Goal: Transaction & Acquisition: Purchase product/service

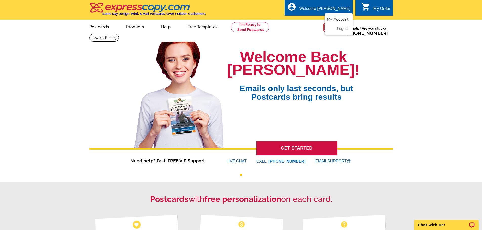
click at [339, 19] on link "My Account" at bounding box center [338, 19] width 22 height 5
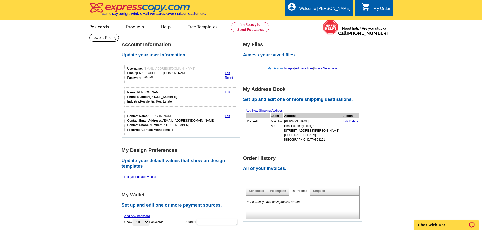
click at [274, 69] on link "My Designs" at bounding box center [276, 69] width 16 height 4
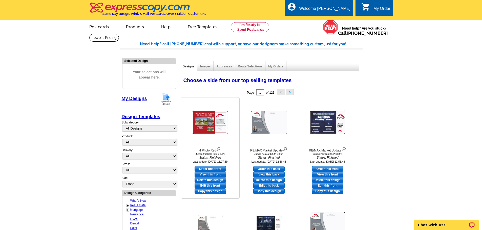
click at [215, 186] on link "Edit this front" at bounding box center [209, 186] width 31 height 6
select select "2"
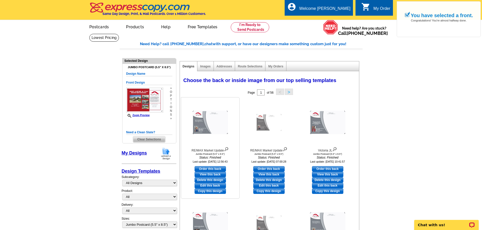
click at [210, 176] on link "View this back" at bounding box center [209, 175] width 31 height 6
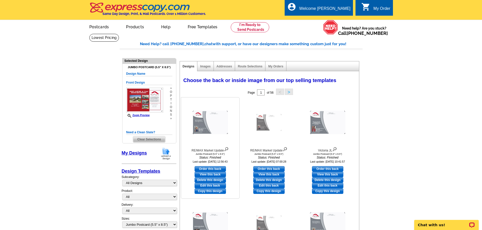
click at [220, 169] on link "Order this back" at bounding box center [209, 169] width 31 height 6
select select "front"
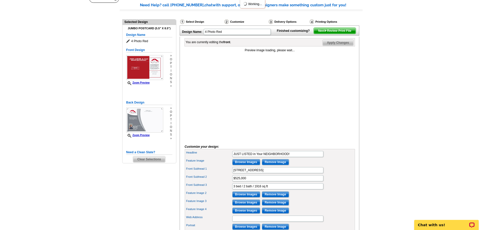
scroll to position [51, 0]
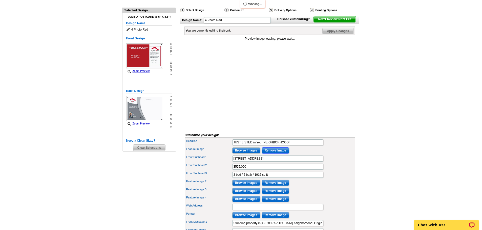
click at [279, 154] on input "Remove Image" at bounding box center [275, 151] width 27 height 6
click at [280, 186] on input "Remove Image" at bounding box center [275, 183] width 27 height 6
click at [281, 194] on input "Remove Image" at bounding box center [275, 191] width 27 height 6
click at [283, 202] on input "Remove Image" at bounding box center [275, 199] width 27 height 6
drag, startPoint x: 274, startPoint y: 166, endPoint x: 210, endPoint y: 166, distance: 64.0
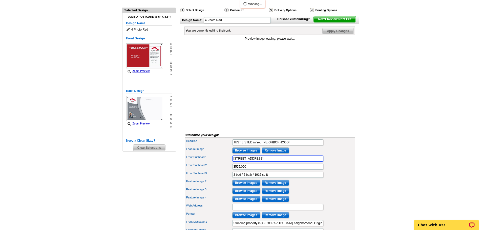
click at [210, 163] on div "Front Subhead 1 4420 W. Orchard Ave." at bounding box center [270, 159] width 168 height 8
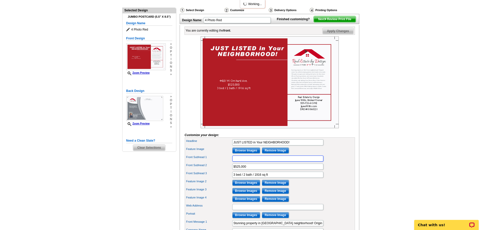
scroll to position [0, 0]
paste input "373 N Mountain View Street"
type input "373 N. Mountain View St."
click at [465, 154] on main "Need Help? call 800-260-5887, chat with support, or have our designers make som…" at bounding box center [241, 152] width 482 height 338
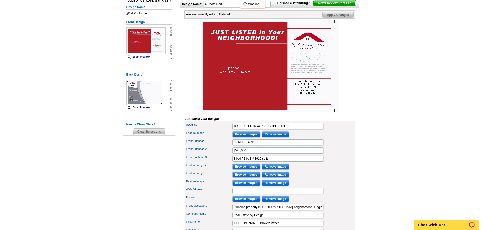
scroll to position [76, 0]
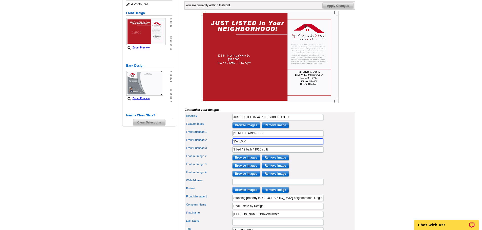
click at [237, 145] on input "$525,000" at bounding box center [277, 142] width 91 height 6
type input "$305,000"
click at [257, 153] on input "3 bed / 2 bath / 1916 sq ft" at bounding box center [277, 150] width 91 height 6
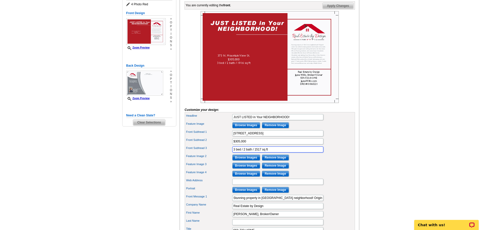
type input "3 bed / 2 bath / 1517 sq ft"
click at [388, 144] on main "Need Help? call 800-260-5887, chat with support, or have our designers make som…" at bounding box center [241, 127] width 482 height 338
click at [235, 128] on input "Browse Images" at bounding box center [246, 125] width 28 height 6
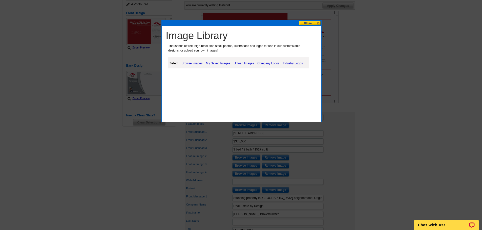
click at [224, 62] on link "My Saved Images" at bounding box center [218, 63] width 27 height 6
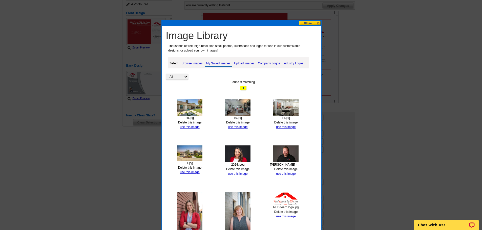
click at [199, 123] on link "Delete this image" at bounding box center [190, 123] width 24 height 4
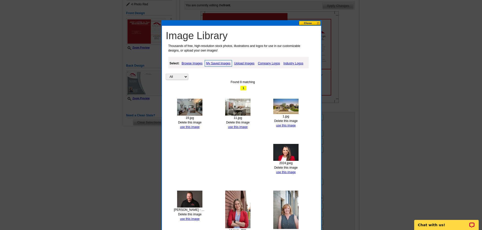
click at [199, 122] on link "Delete this image" at bounding box center [190, 123] width 24 height 4
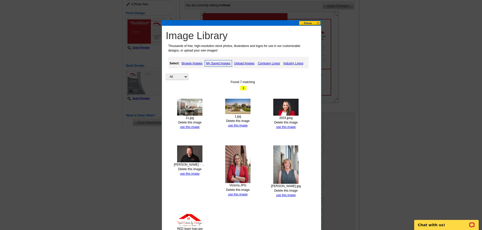
click at [195, 122] on link "Delete this image" at bounding box center [190, 123] width 24 height 4
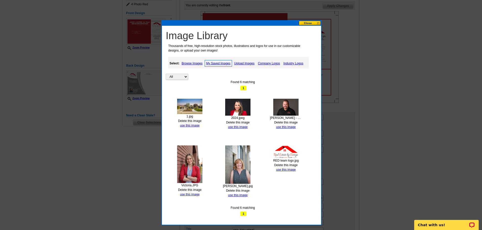
click at [200, 121] on link "Delete this image" at bounding box center [190, 121] width 24 height 4
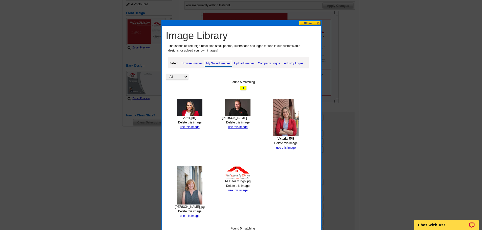
click at [245, 64] on link "Upload Images" at bounding box center [244, 63] width 23 height 6
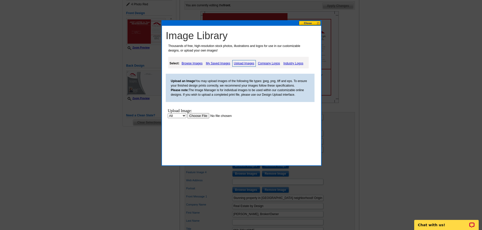
scroll to position [0, 0]
click at [202, 115] on input "file" at bounding box center [219, 115] width 64 height 5
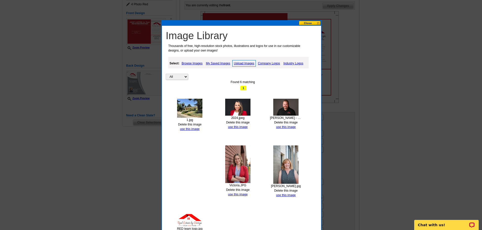
click at [247, 63] on link "Upload Images" at bounding box center [244, 63] width 24 height 7
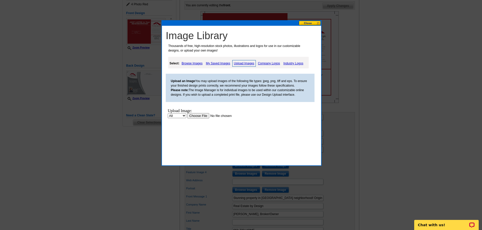
click at [203, 115] on input "file" at bounding box center [219, 115] width 64 height 5
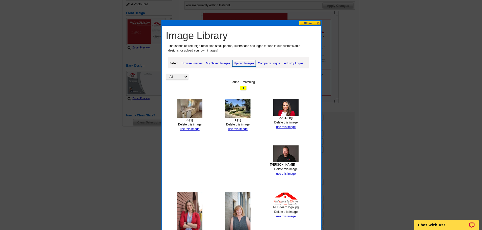
click at [249, 64] on link "Upload Images" at bounding box center [244, 63] width 24 height 7
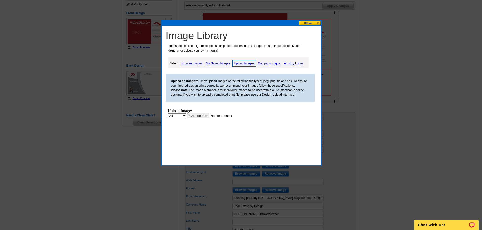
click at [202, 117] on input "file" at bounding box center [219, 115] width 64 height 5
click at [202, 115] on input "file" at bounding box center [219, 115] width 64 height 5
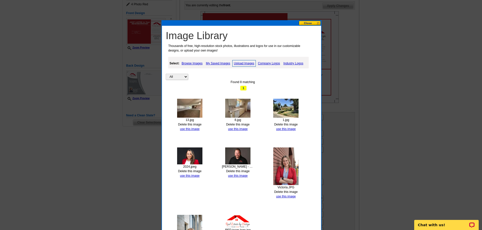
click at [245, 63] on link "Upload Images" at bounding box center [244, 63] width 24 height 7
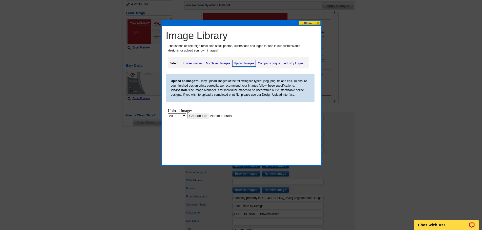
click at [203, 114] on input "file" at bounding box center [219, 115] width 64 height 5
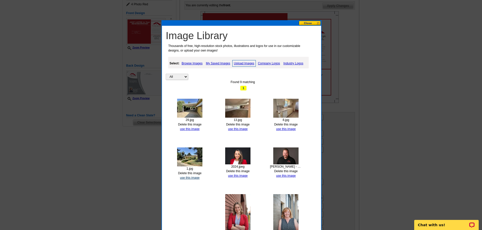
click at [198, 179] on link "use this image" at bounding box center [189, 178] width 19 height 4
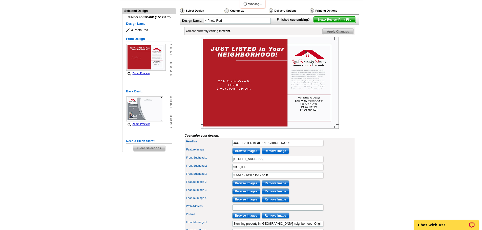
scroll to position [51, 0]
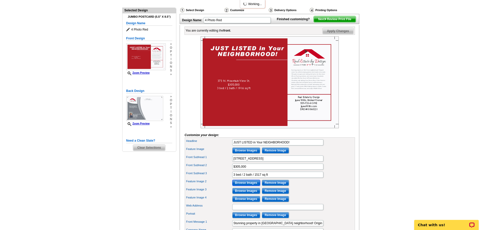
click at [247, 186] on input "Browse Images" at bounding box center [246, 183] width 28 height 6
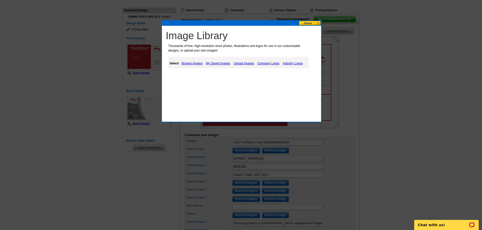
click at [216, 63] on link "My Saved Images" at bounding box center [218, 63] width 27 height 6
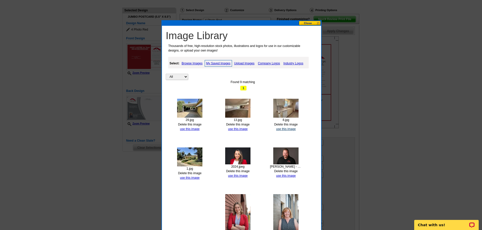
click at [278, 129] on link "use this image" at bounding box center [285, 129] width 19 height 4
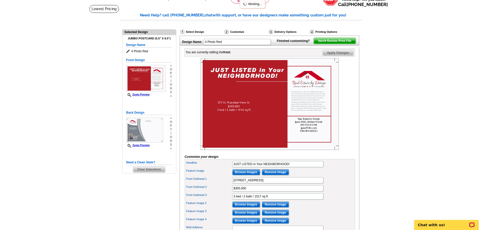
scroll to position [101, 0]
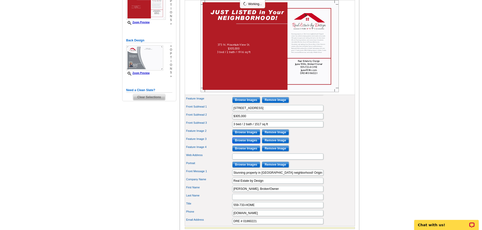
click at [258, 144] on input "Browse Images" at bounding box center [246, 141] width 28 height 6
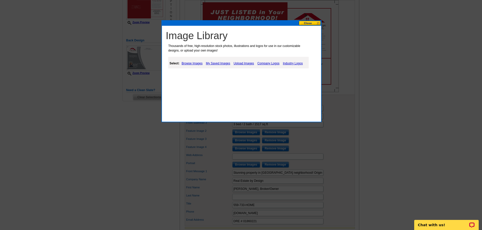
click at [220, 63] on link "My Saved Images" at bounding box center [218, 63] width 27 height 6
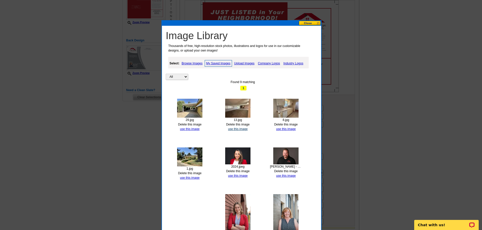
click at [240, 129] on link "use this image" at bounding box center [237, 129] width 19 height 4
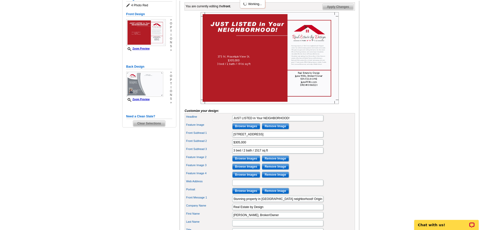
scroll to position [76, 0]
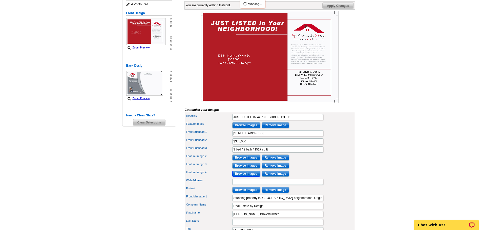
click at [244, 177] on input "Browse Images" at bounding box center [246, 174] width 28 height 6
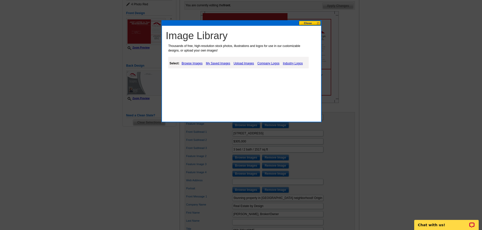
click at [219, 64] on link "My Saved Images" at bounding box center [218, 63] width 27 height 6
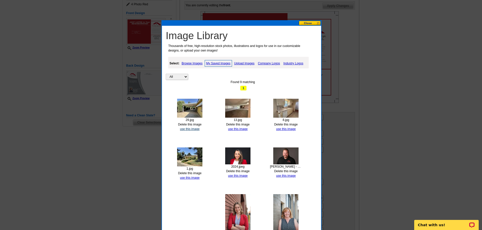
click at [192, 130] on link "use this image" at bounding box center [189, 129] width 19 height 4
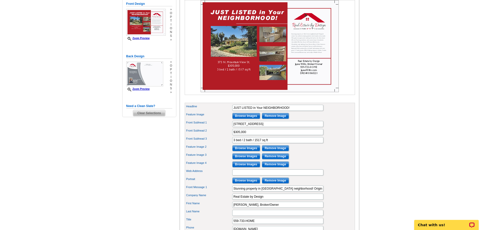
scroll to position [101, 0]
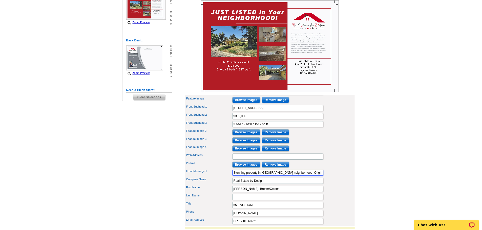
click at [276, 176] on input "Stunning property in Oak Crest neighborhood! Original owner has crafted amazing…" at bounding box center [277, 173] width 91 height 6
paste input "JUST LISTED! Great starter home in NE Tulare on large corner lot and in a quiet…"
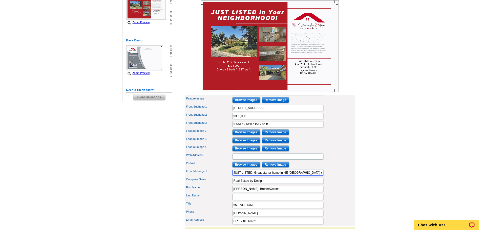
drag, startPoint x: 254, startPoint y: 181, endPoint x: 229, endPoint y: 183, distance: 25.1
click at [229, 177] on div "Front Message 1 JUST LISTED! Great starter home in NE Tulare on large corner lo…" at bounding box center [270, 173] width 168 height 8
drag, startPoint x: 277, startPoint y: 182, endPoint x: 259, endPoint y: 182, distance: 18.0
click at [259, 176] on input "Great starter home in NE Tulare on large corner lot and in a quiet neighborhood…" at bounding box center [277, 173] width 91 height 6
click at [382, 175] on main "Need Help? call 800-260-5887, chat with support, or have our designers make som…" at bounding box center [241, 101] width 482 height 338
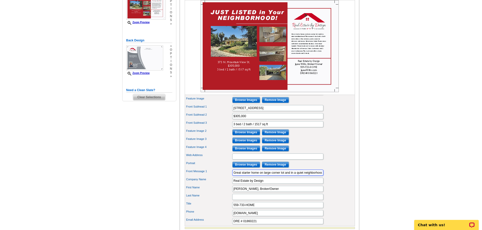
click at [305, 176] on input "Great starter home on large corner lot and in a quiet neighborhood. This proper…" at bounding box center [277, 173] width 91 height 6
click at [301, 176] on input "Great starter home on large corner lot and in a quiet neighborhood. This proper…" at bounding box center [277, 173] width 91 height 6
type input "Great starter home on large corner lot and in a quiet neighborhood. This proper…"
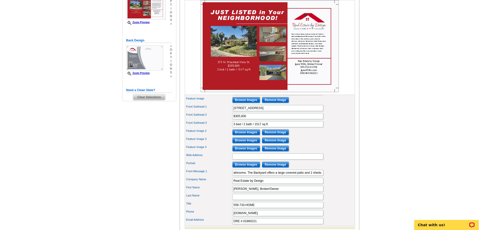
click at [390, 179] on main "Need Help? call 800-260-5887, chat with support, or have our designers make som…" at bounding box center [241, 101] width 482 height 338
click at [410, 135] on main "Need Help? call 800-260-5887, chat with support, or have our designers make som…" at bounding box center [241, 101] width 482 height 338
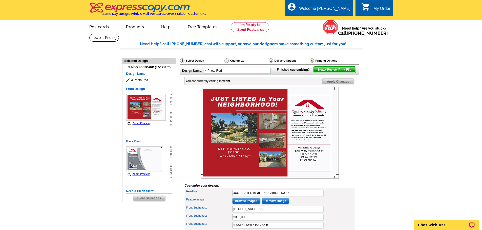
click at [336, 73] on span "Next Review Print File" at bounding box center [335, 70] width 42 height 6
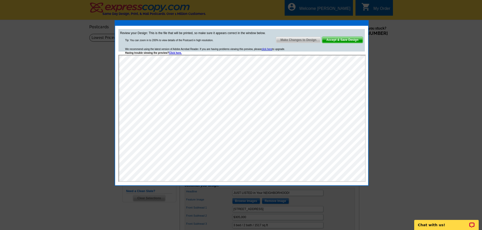
click at [341, 40] on span "Accept & Save Design" at bounding box center [342, 40] width 41 height 6
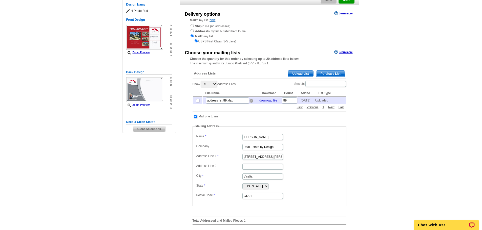
click at [251, 103] on img at bounding box center [251, 101] width 4 height 4
click at [294, 75] on span "Upload List" at bounding box center [300, 74] width 25 height 6
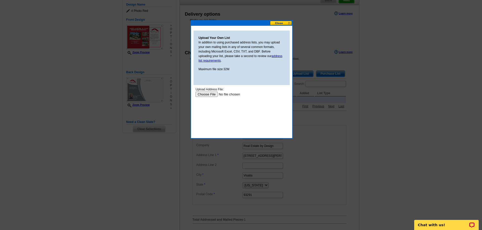
click at [212, 94] on input "file" at bounding box center [227, 94] width 64 height 5
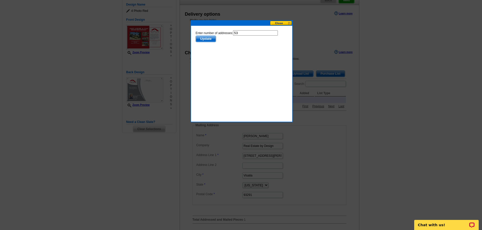
click at [261, 33] on input "53" at bounding box center [255, 32] width 45 height 5
type input "52"
click at [208, 38] on span "Update" at bounding box center [205, 39] width 20 height 6
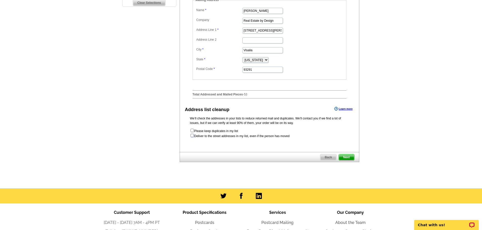
click at [191, 137] on input "checkbox" at bounding box center [191, 135] width 3 height 3
checkbox input "true"
radio input "true"
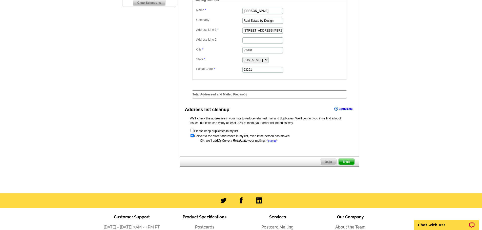
click at [343, 165] on span "Next" at bounding box center [346, 162] width 15 height 6
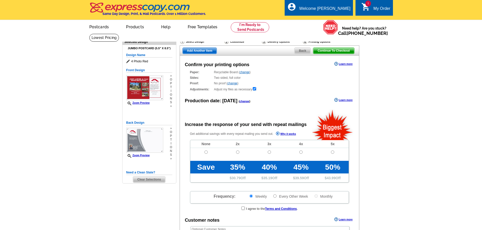
radio input "false"
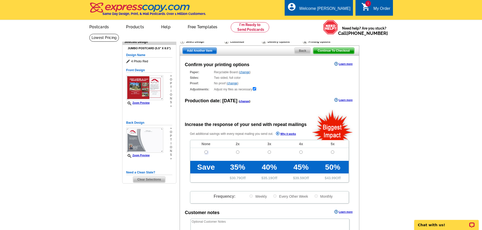
click at [206, 153] on input "radio" at bounding box center [205, 152] width 3 height 3
radio input "true"
click at [430, 139] on main "Need Help? call 800-260-5887, chat with support, or have our designers make som…" at bounding box center [241, 171] width 482 height 275
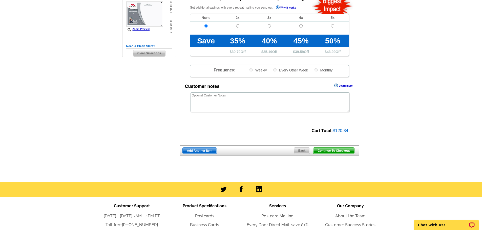
click at [338, 151] on span "Continue To Checkout" at bounding box center [333, 151] width 41 height 6
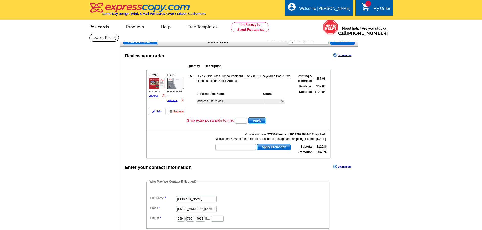
click at [154, 138] on td "Promotion code " CS5021remax_10112023084402 " applied. Disclaimer: 50% off the …" at bounding box center [238, 143] width 182 height 25
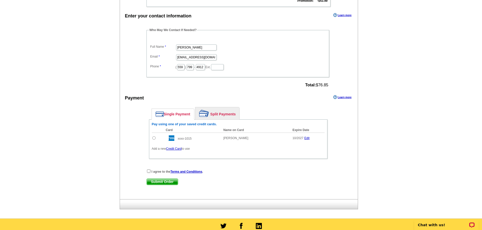
click at [155, 140] on input "radio" at bounding box center [153, 138] width 3 height 3
radio input "true"
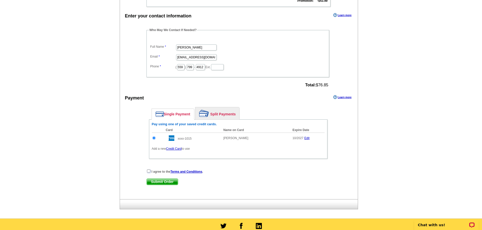
click at [148, 172] on input "checkbox" at bounding box center [148, 171] width 3 height 3
checkbox input "true"
click at [156, 182] on span "Submit Order" at bounding box center [162, 182] width 31 height 6
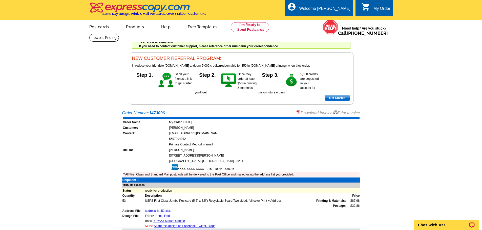
click at [305, 114] on link "Download Invoice" at bounding box center [314, 113] width 36 height 4
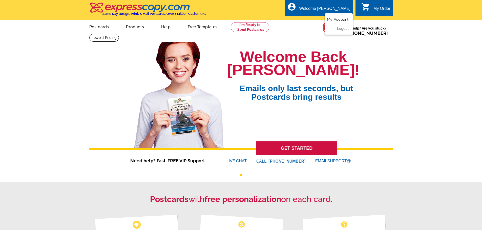
click at [342, 19] on link "My Account" at bounding box center [338, 19] width 22 height 5
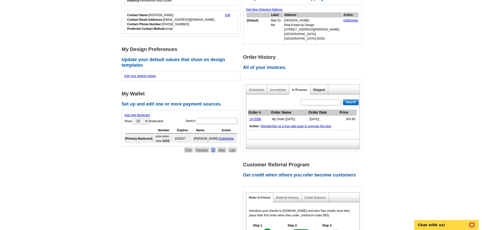
click at [317, 88] on link "Shipped" at bounding box center [319, 90] width 12 height 4
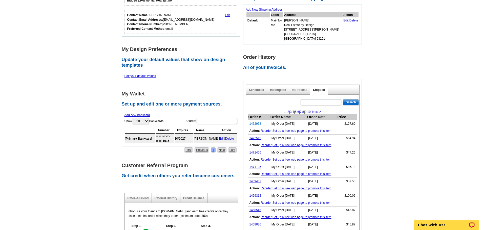
click at [256, 122] on link "1472958" at bounding box center [255, 124] width 12 height 4
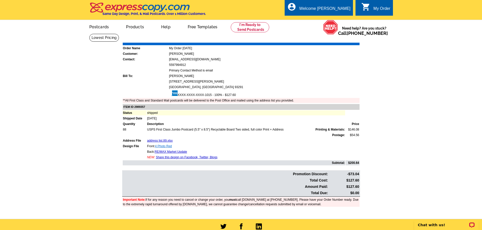
click at [160, 146] on link "4 Photo Red" at bounding box center [163, 147] width 17 height 4
